Goal: Task Accomplishment & Management: Use online tool/utility

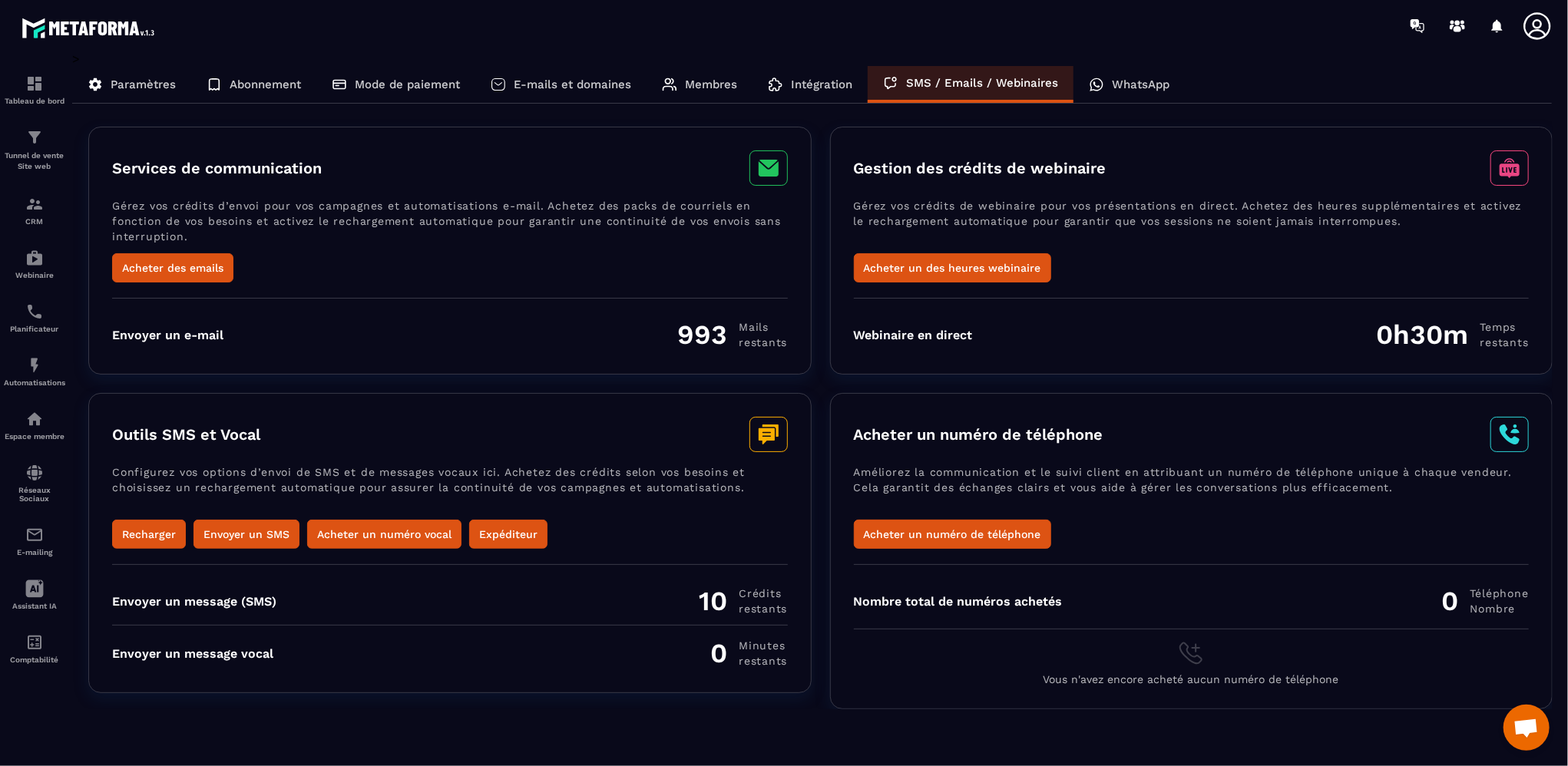
click at [836, 88] on p "Intégration" at bounding box center [821, 84] width 61 height 13
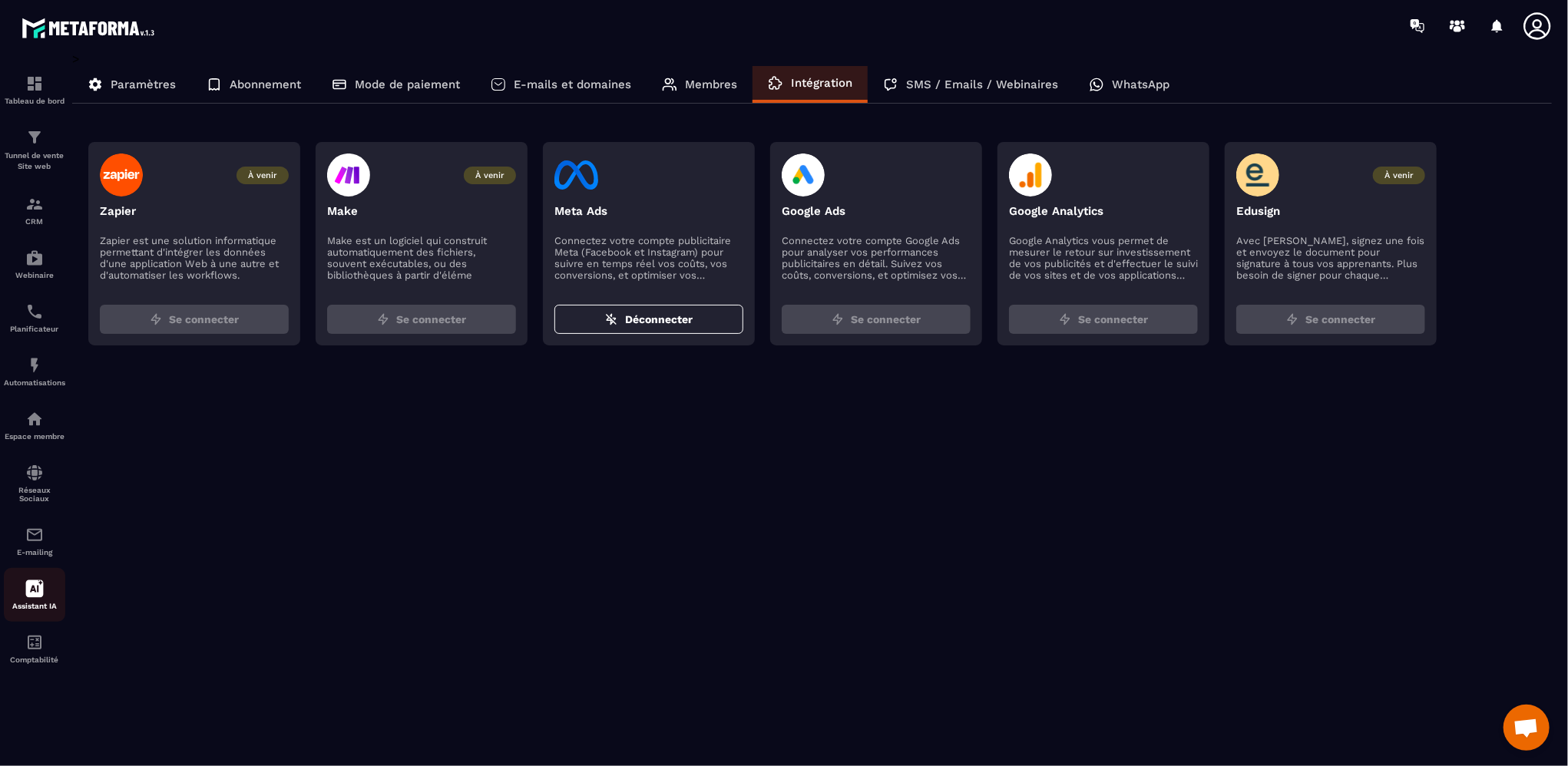
click at [37, 595] on icon at bounding box center [34, 588] width 19 height 19
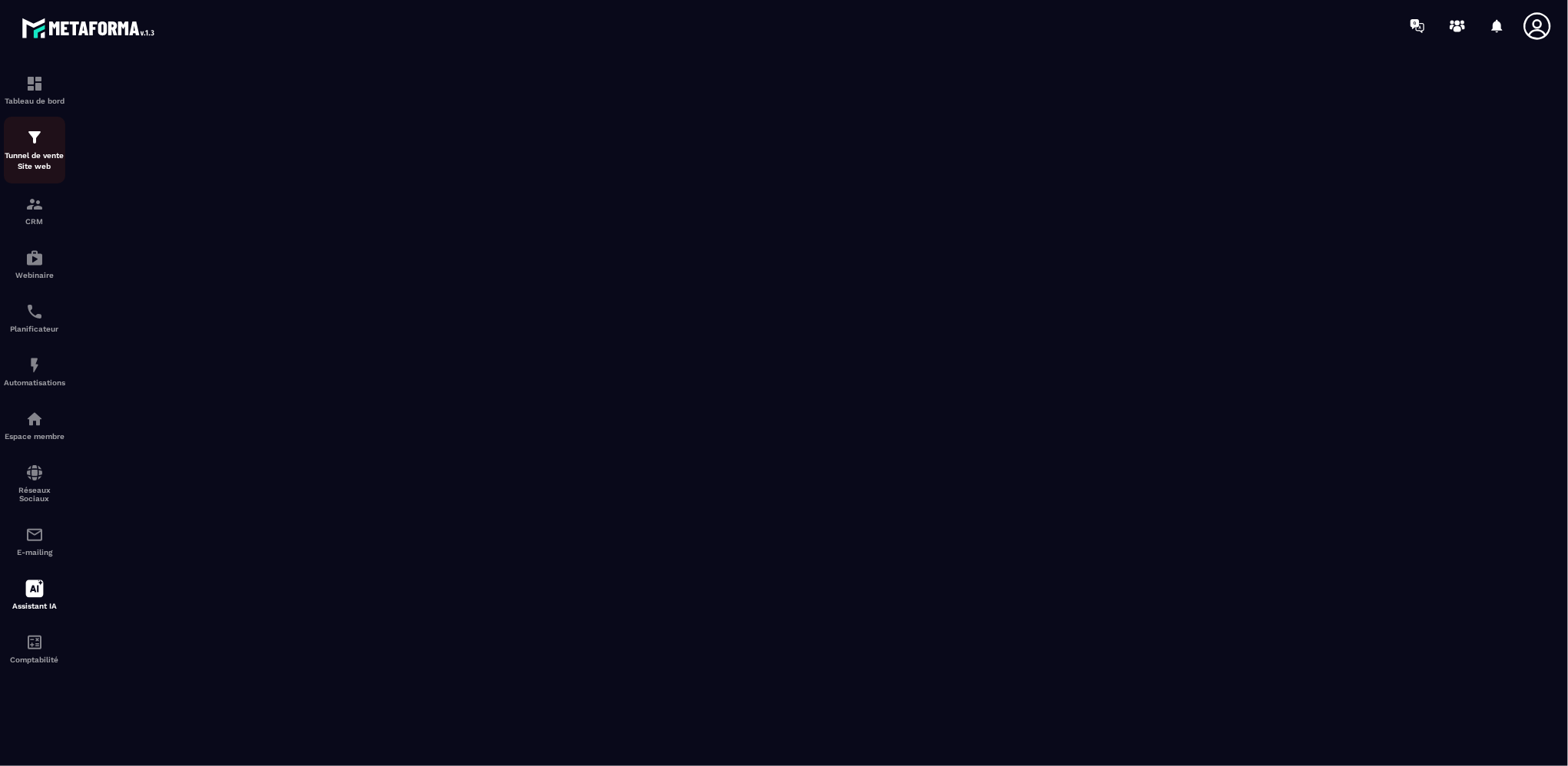
click at [45, 154] on p "Tunnel de vente Site web" at bounding box center [34, 161] width 61 height 22
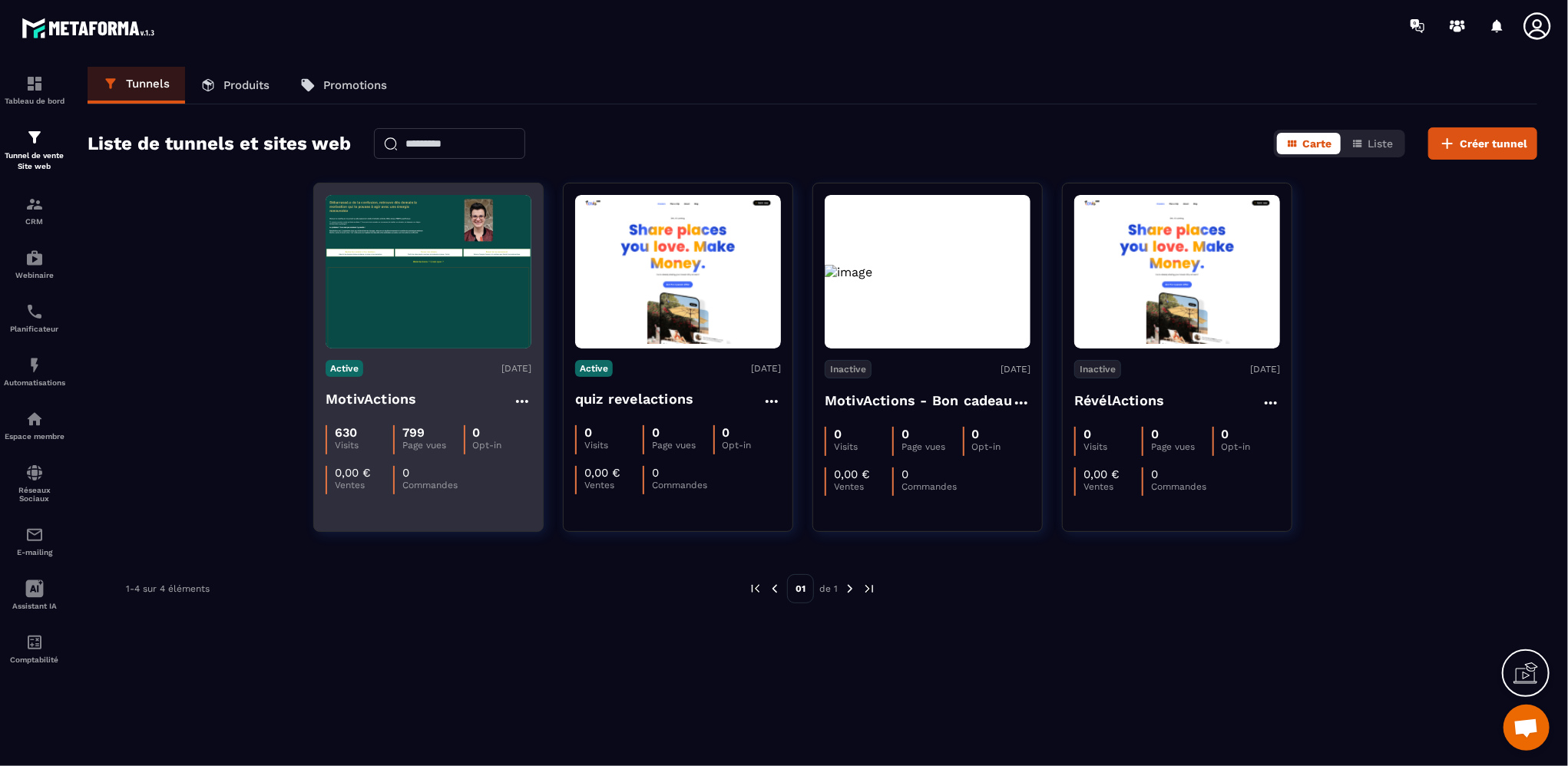
click at [403, 282] on img at bounding box center [428, 271] width 206 height 154
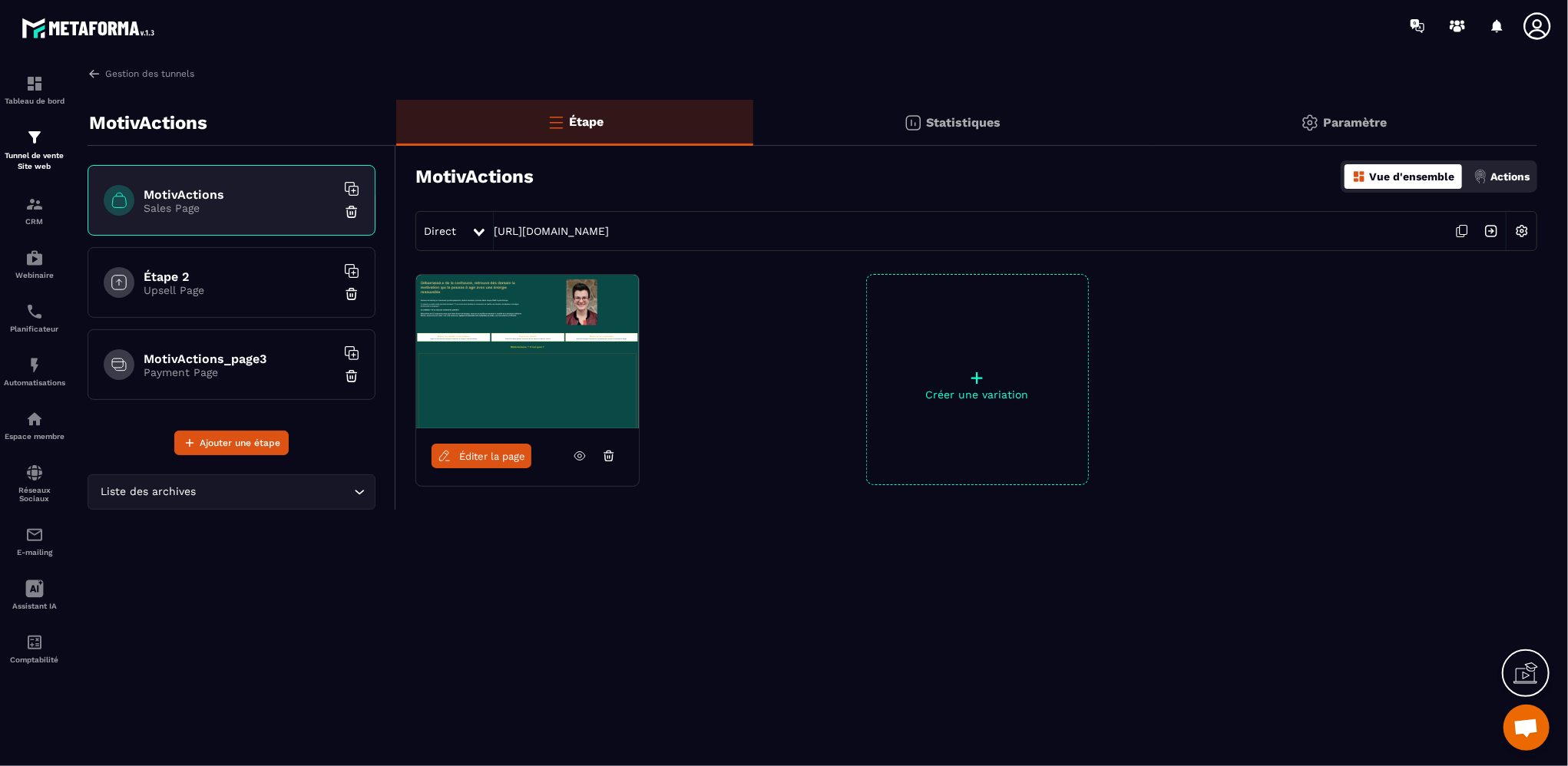
click at [492, 460] on span "Éditer la page" at bounding box center [492, 456] width 66 height 12
